Goal: Obtain resource: Obtain resource

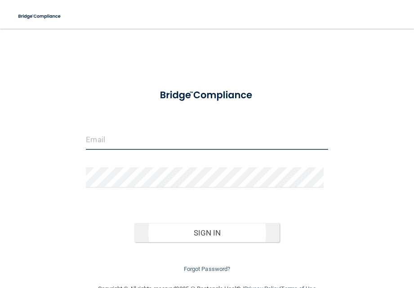
type input "[EMAIL_ADDRESS][DOMAIN_NAME]"
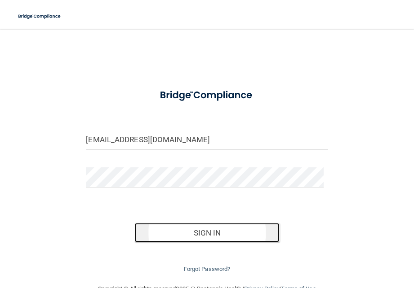
click at [207, 238] on button "Sign In" at bounding box center [206, 233] width 145 height 20
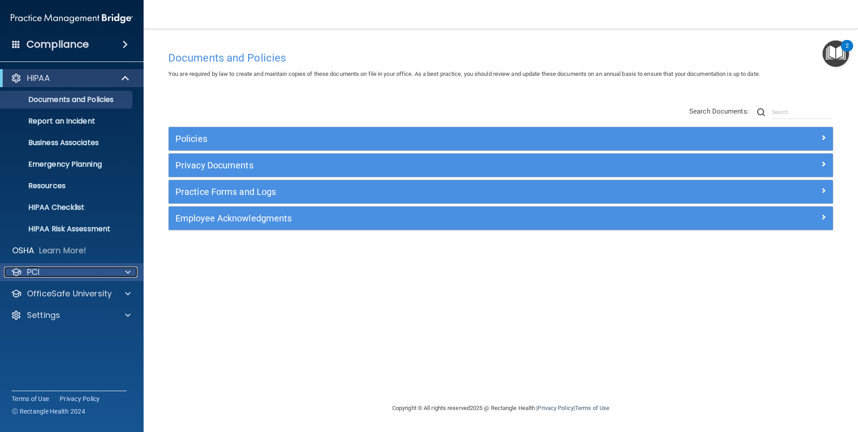
click at [126, 273] on span at bounding box center [127, 272] width 5 height 11
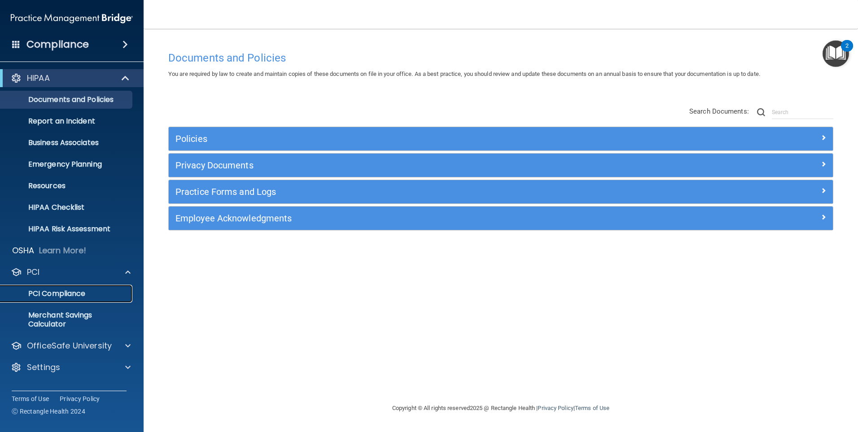
click at [75, 288] on p "PCI Compliance" at bounding box center [67, 293] width 123 height 9
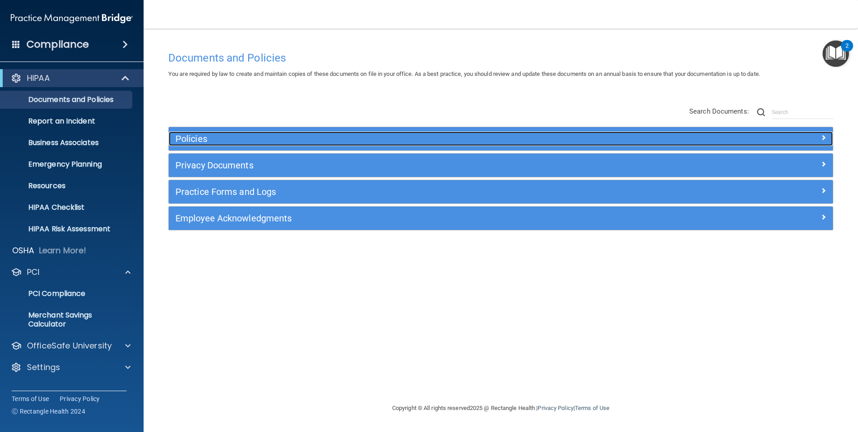
click at [221, 144] on h5 "Policies" at bounding box center [418, 139] width 485 height 10
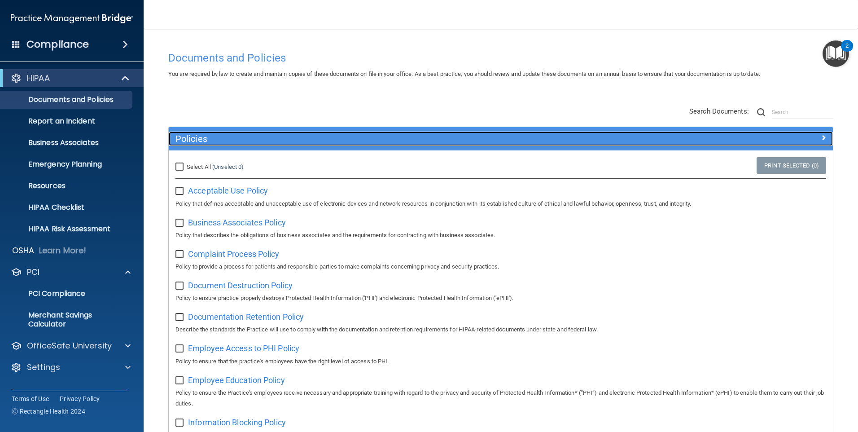
click at [413, 136] on span at bounding box center [823, 137] width 5 height 11
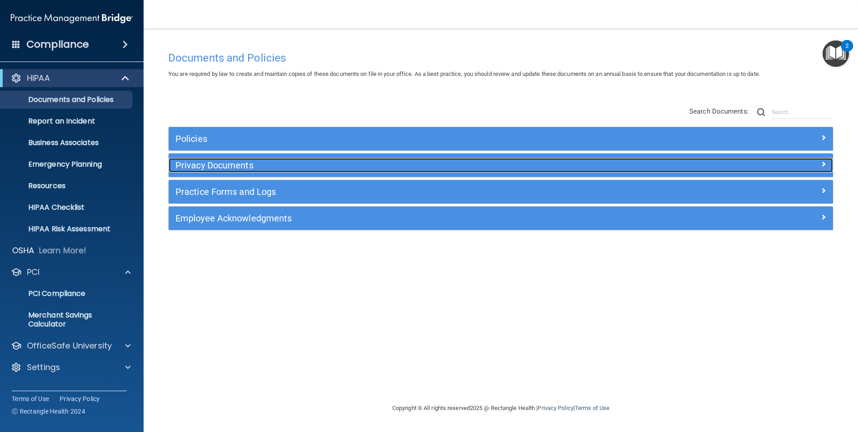
click at [230, 167] on h5 "Privacy Documents" at bounding box center [418, 165] width 485 height 10
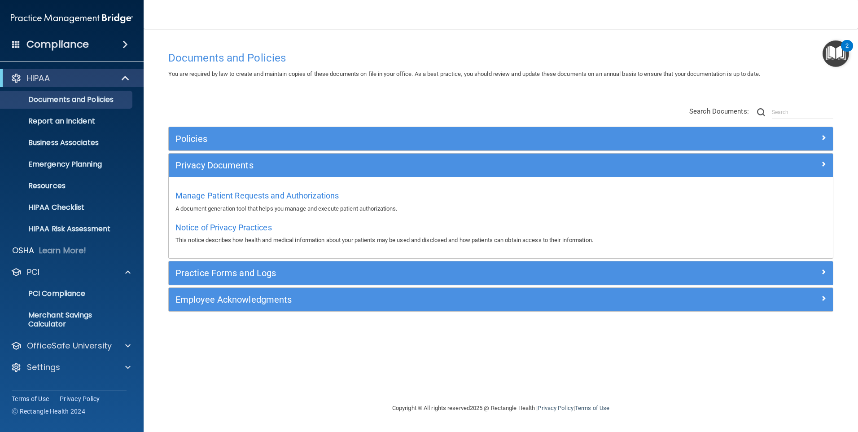
click at [225, 226] on span "Notice of Privacy Practices" at bounding box center [224, 227] width 97 height 9
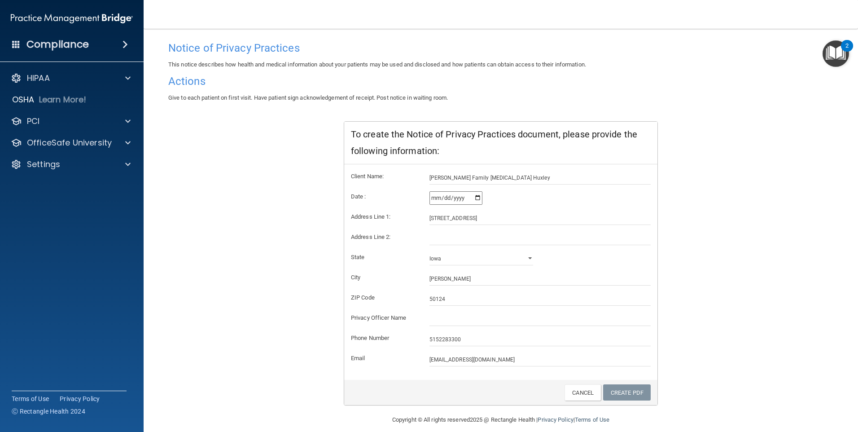
scroll to position [66, 0]
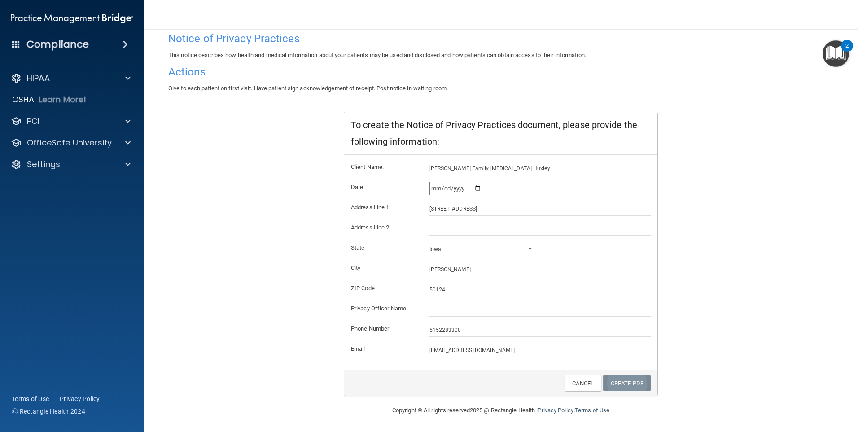
click at [413, 288] on link "Create PDF" at bounding box center [627, 383] width 48 height 17
click at [413, 188] on input "[DATE]" at bounding box center [456, 188] width 53 height 13
click at [413, 288] on link "Create PDF" at bounding box center [627, 383] width 48 height 17
click at [413, 58] on img "Open Resource Center, 2 new notifications" at bounding box center [836, 53] width 26 height 26
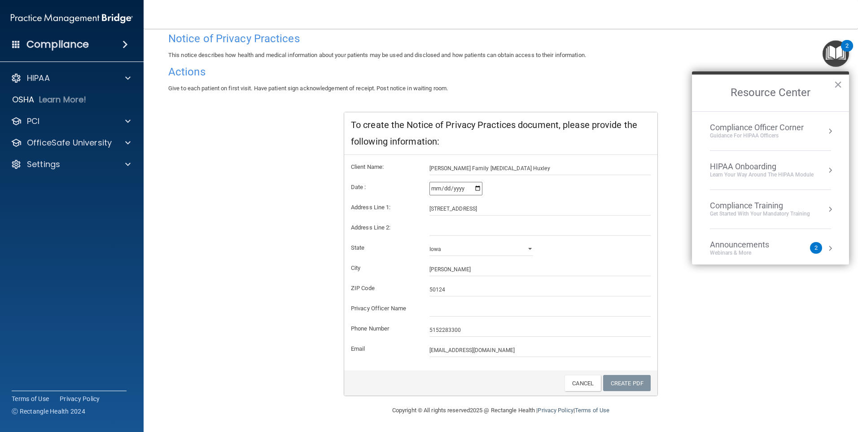
click at [10, 44] on div "Compliance" at bounding box center [72, 45] width 144 height 20
